Goal: Entertainment & Leisure: Consume media (video, audio)

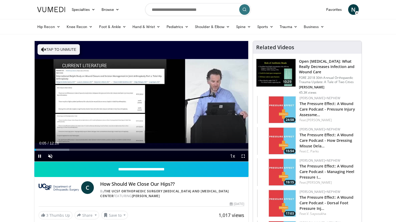
click at [242, 156] on span "Video Player" at bounding box center [243, 155] width 11 height 11
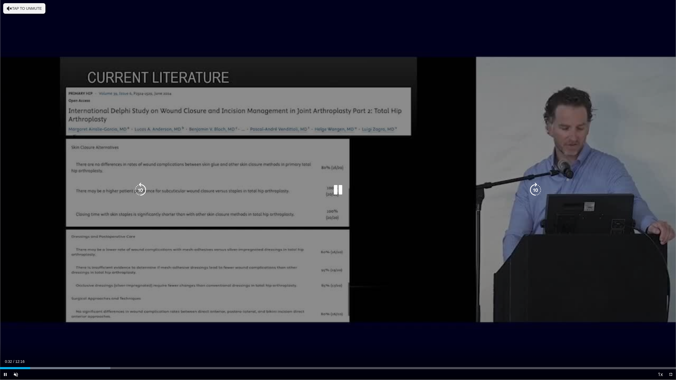
click at [337, 190] on icon "Video Player" at bounding box center [338, 190] width 15 height 15
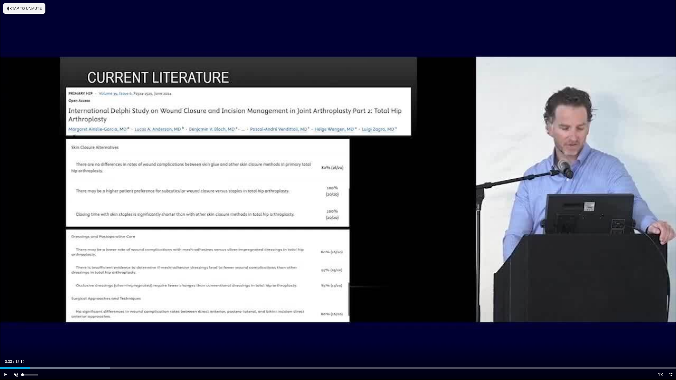
click at [17, 221] on span "Video Player" at bounding box center [16, 374] width 11 height 11
click at [70, 221] on div "10 seconds Tap to unmute" at bounding box center [338, 190] width 676 height 380
click at [5, 221] on span "Video Player" at bounding box center [5, 374] width 11 height 11
click at [48, 221] on div "Progress Bar" at bounding box center [48, 368] width 1 height 2
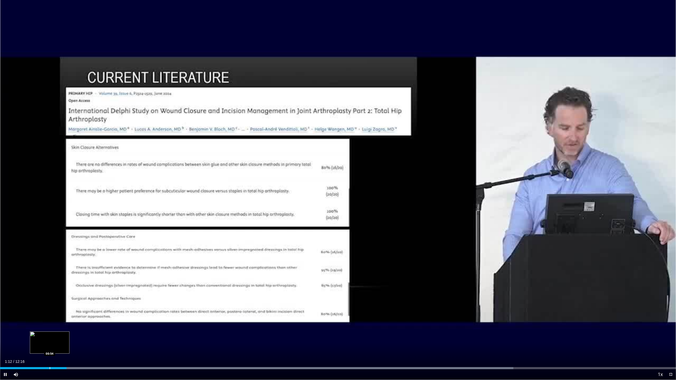
click at [50, 221] on div "Loaded : 75.92% 01:12 00:54" at bounding box center [338, 366] width 676 height 5
click at [26, 221] on div "Loaded : 82.73% 00:55 00:28" at bounding box center [338, 366] width 676 height 5
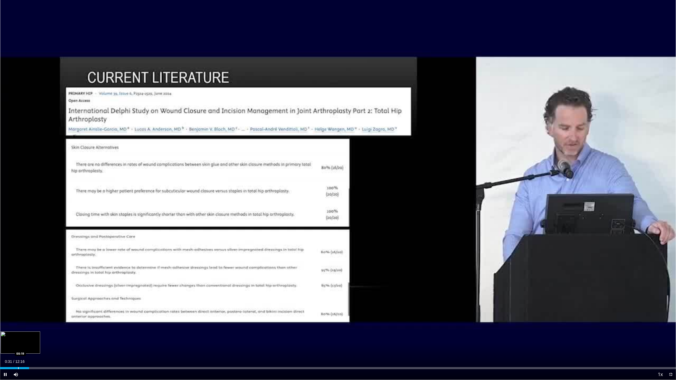
click at [18, 221] on div "Progress Bar" at bounding box center [18, 368] width 1 height 2
click at [62, 221] on div "Progress Bar" at bounding box center [62, 368] width 1 height 2
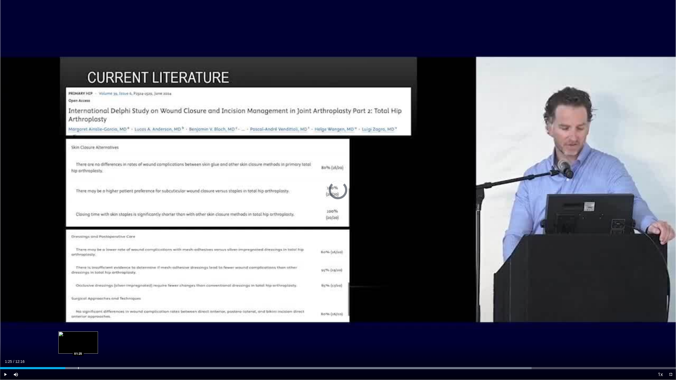
click at [78, 221] on div "Progress Bar" at bounding box center [78, 368] width 1 height 2
click at [102, 221] on div "Progress Bar" at bounding box center [102, 368] width 1 height 2
click at [138, 221] on div "Progress Bar" at bounding box center [138, 368] width 1 height 2
click at [196, 221] on div "Progress Bar" at bounding box center [196, 368] width 1 height 2
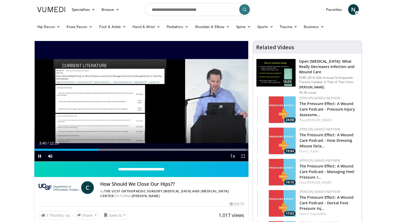
click at [39, 156] on span "Video Player" at bounding box center [39, 155] width 11 height 11
